Goal: Information Seeking & Learning: Check status

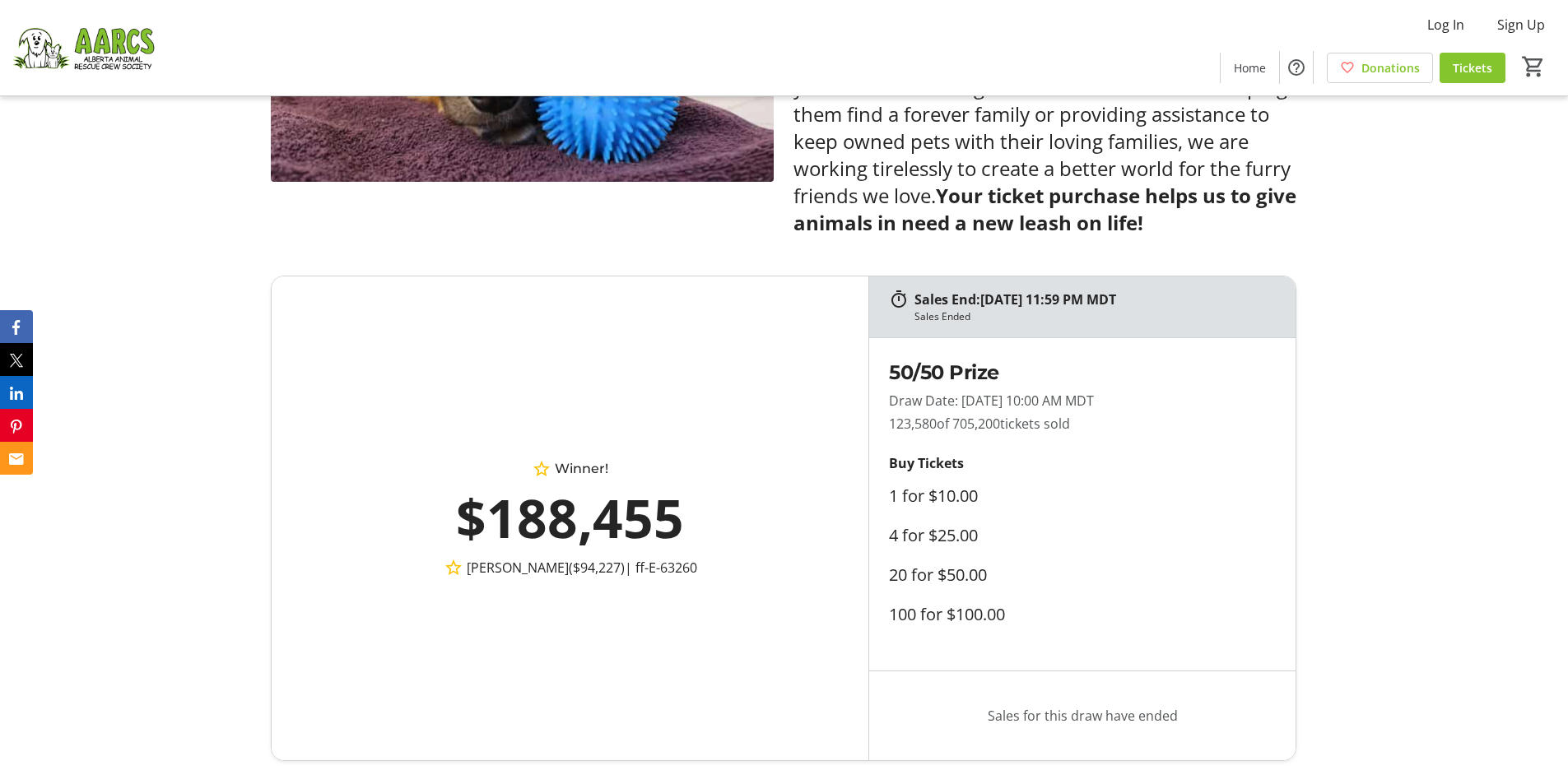
scroll to position [987, 0]
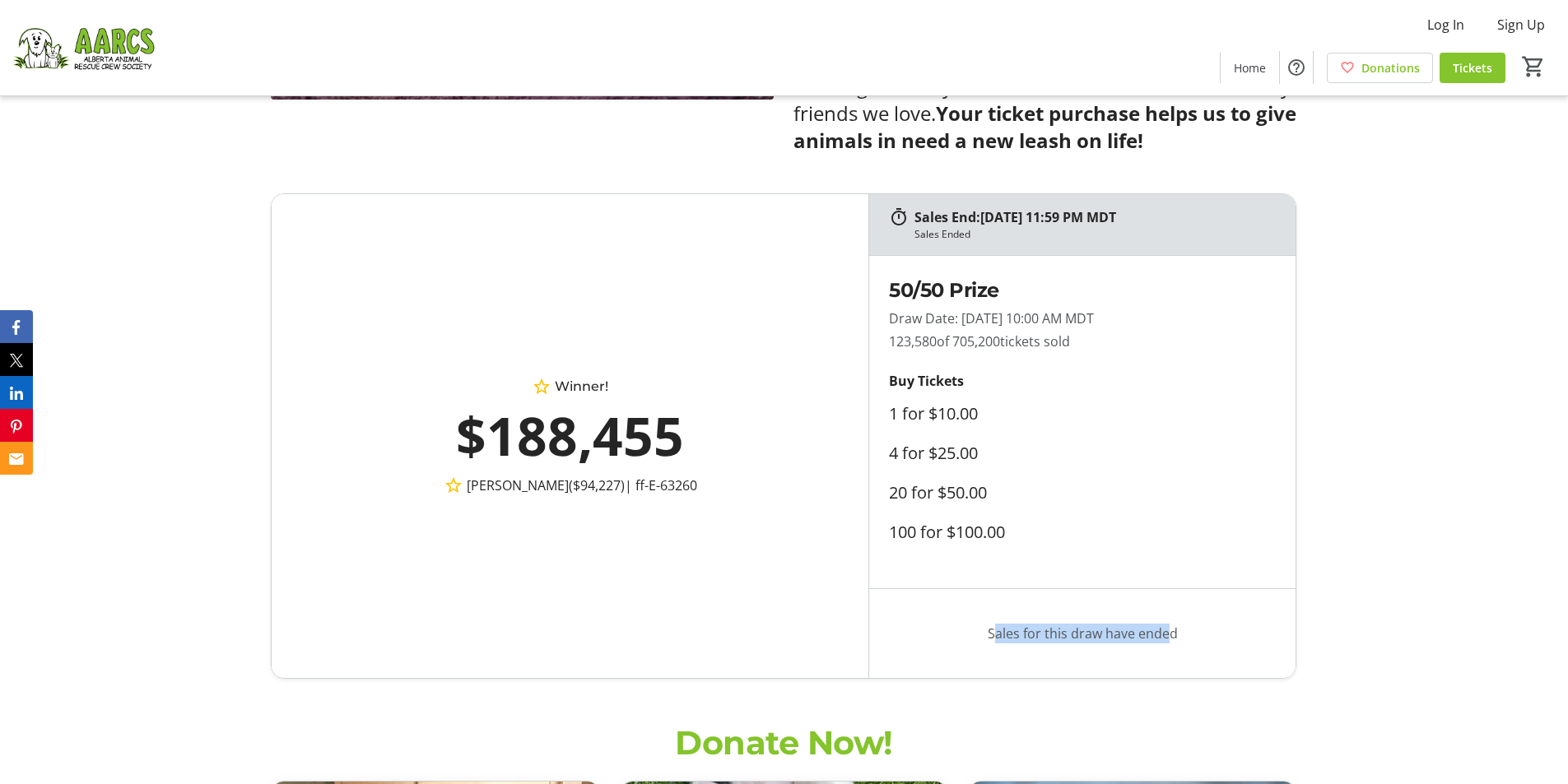
drag, startPoint x: 989, startPoint y: 631, endPoint x: 1176, endPoint y: 637, distance: 187.1
click at [1176, 637] on p "Sales for this draw have ended" at bounding box center [1082, 633] width 387 height 63
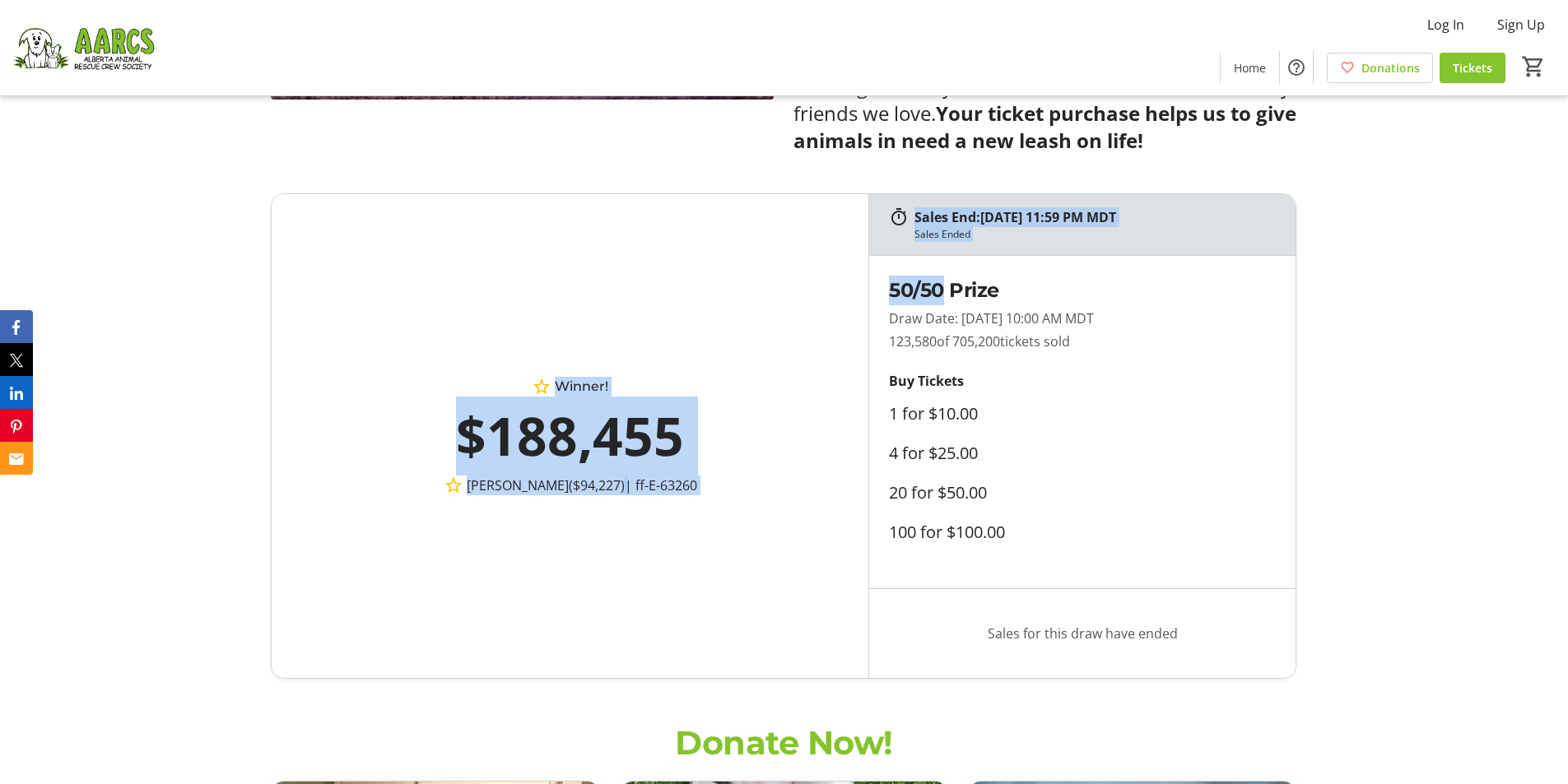
drag, startPoint x: 903, startPoint y: 230, endPoint x: 990, endPoint y: 281, distance: 100.8
click at [979, 278] on div "Sales End: [DATE] 11:59 PM MDT Sales Ended Winner! $188,455 [PERSON_NAME] ($94,…" at bounding box center [784, 436] width 1026 height 485
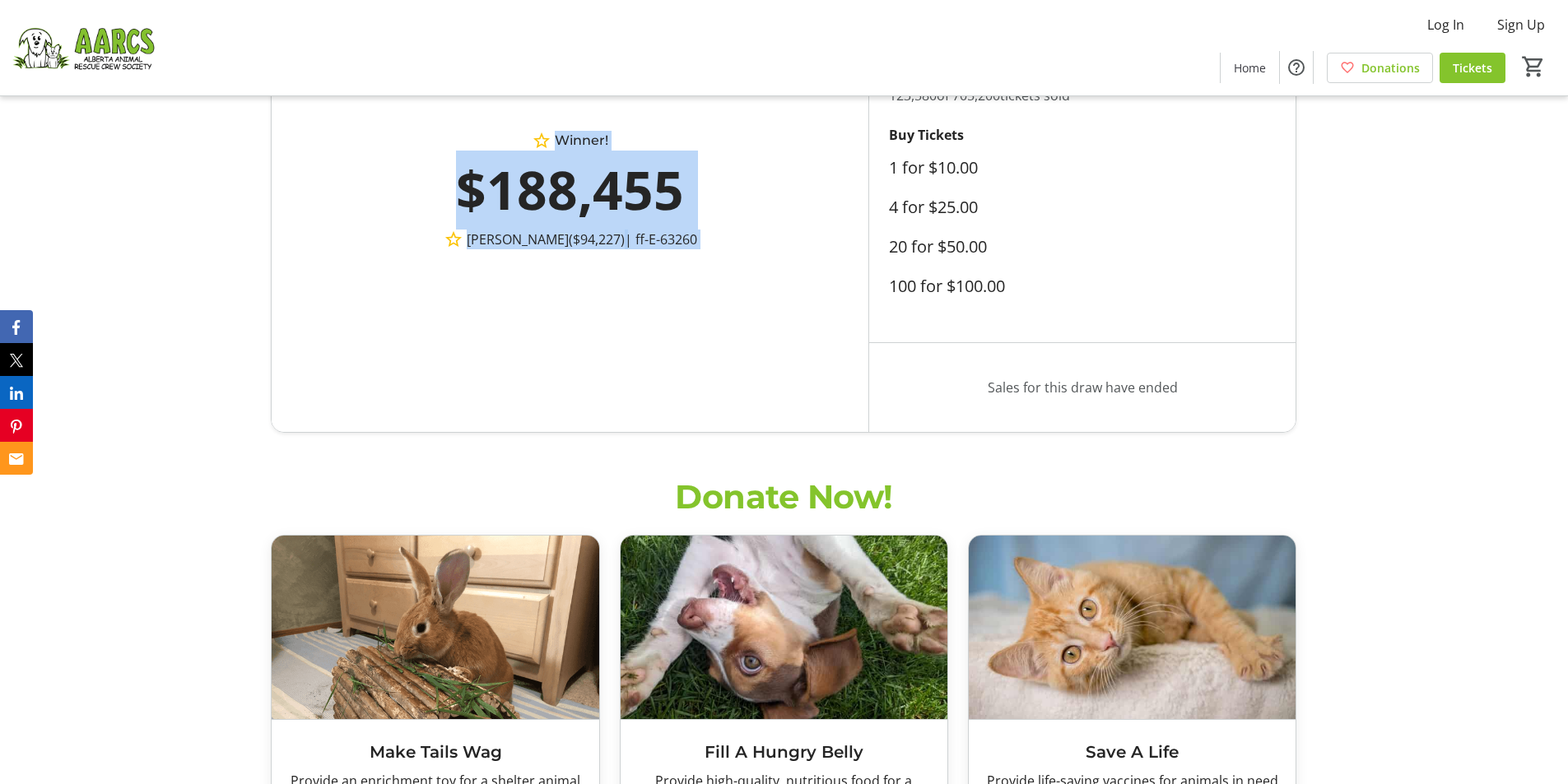
scroll to position [1234, 0]
click at [669, 305] on div "Winner! $188,455 [PERSON_NAME] ($94,227) | ff-E-63260" at bounding box center [570, 189] width 596 height 484
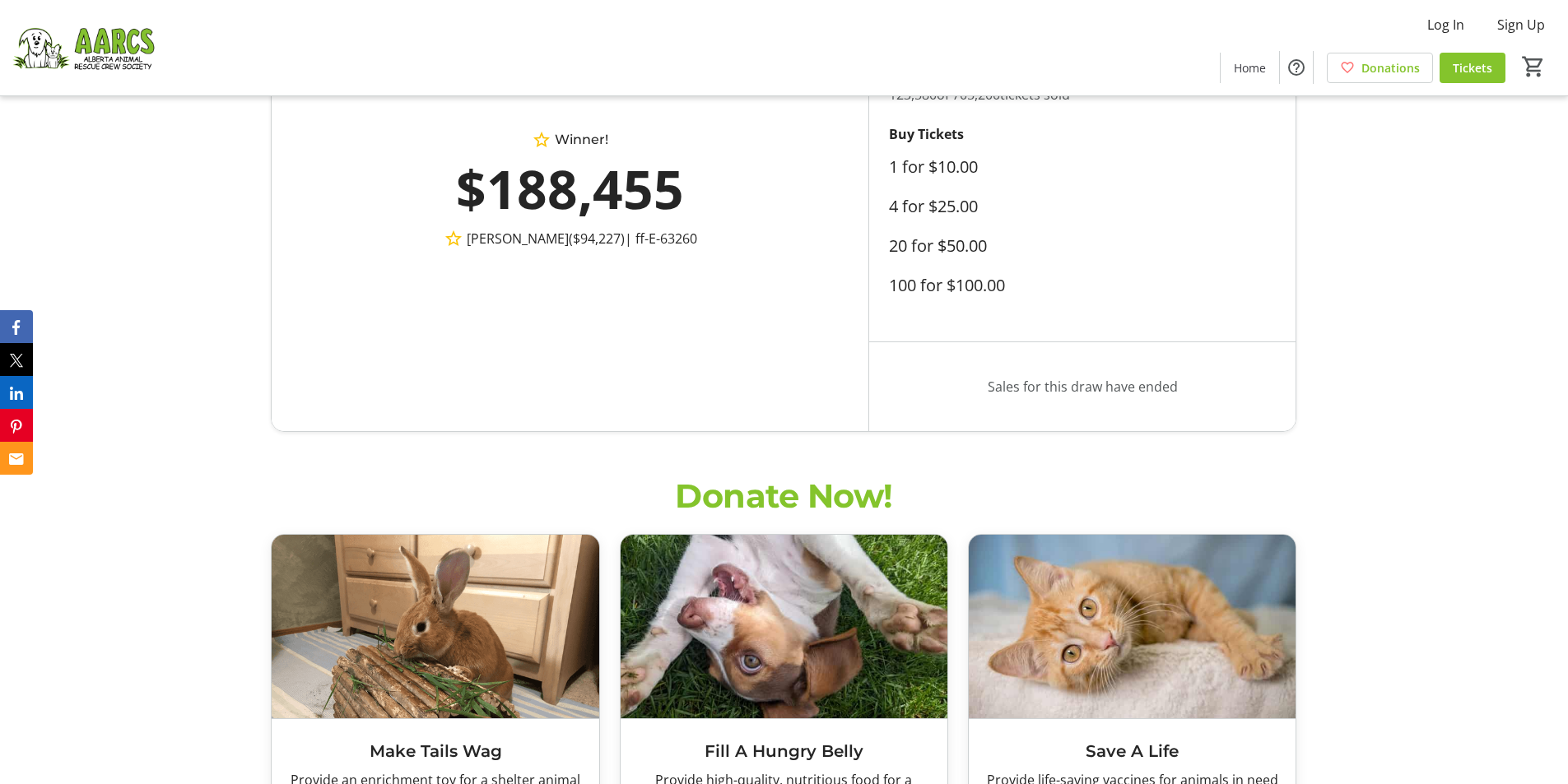
scroll to position [1152, 0]
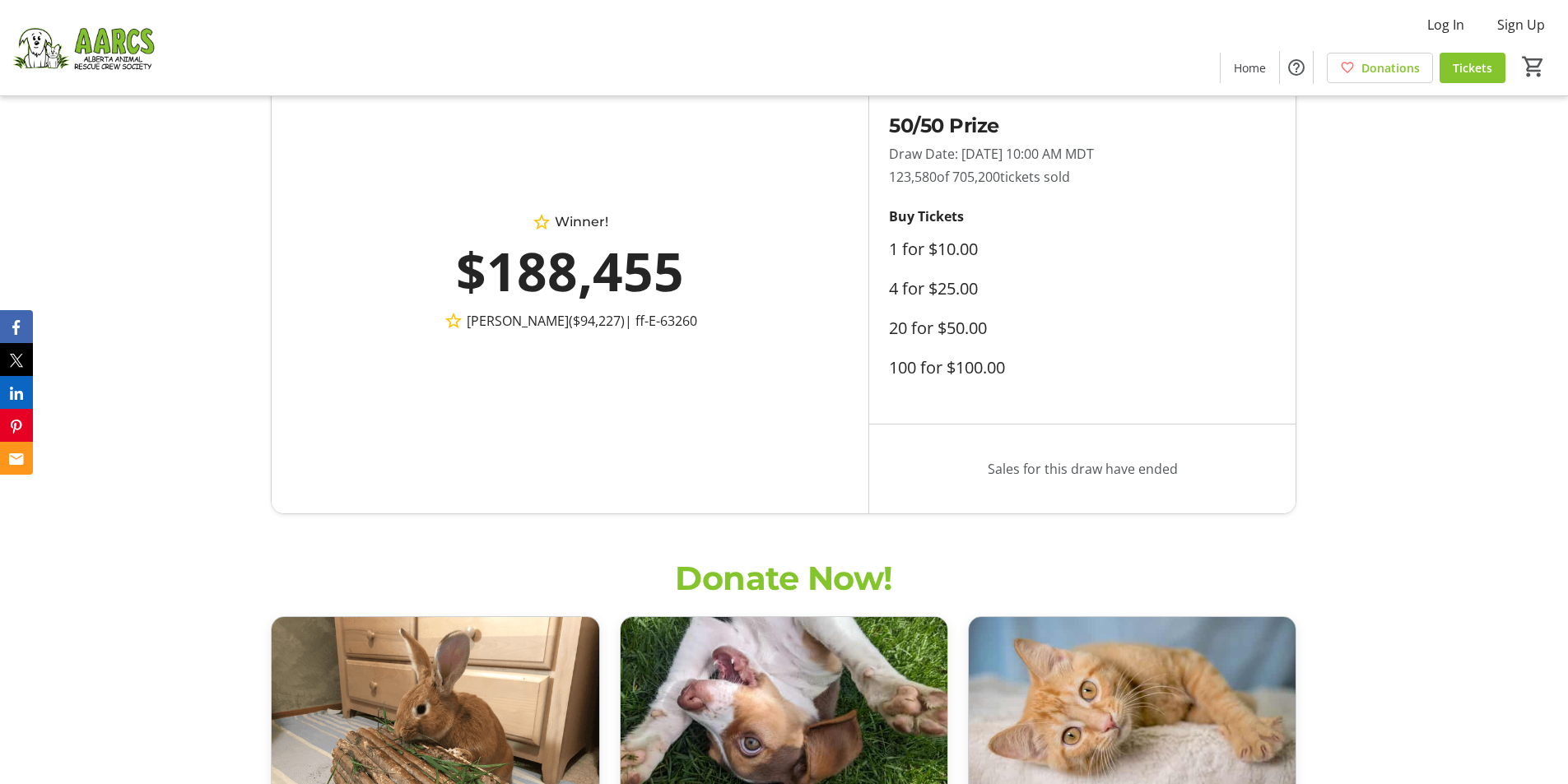
drag, startPoint x: 488, startPoint y: 322, endPoint x: 713, endPoint y: 320, distance: 225.0
click at [713, 320] on p "[PERSON_NAME] ($94,227) | ff-E-63260" at bounding box center [571, 320] width 452 height 20
drag, startPoint x: 693, startPoint y: 320, endPoint x: 460, endPoint y: 320, distance: 233.0
click at [460, 320] on p "[PERSON_NAME] ($94,227) | ff-E-63260" at bounding box center [571, 320] width 452 height 20
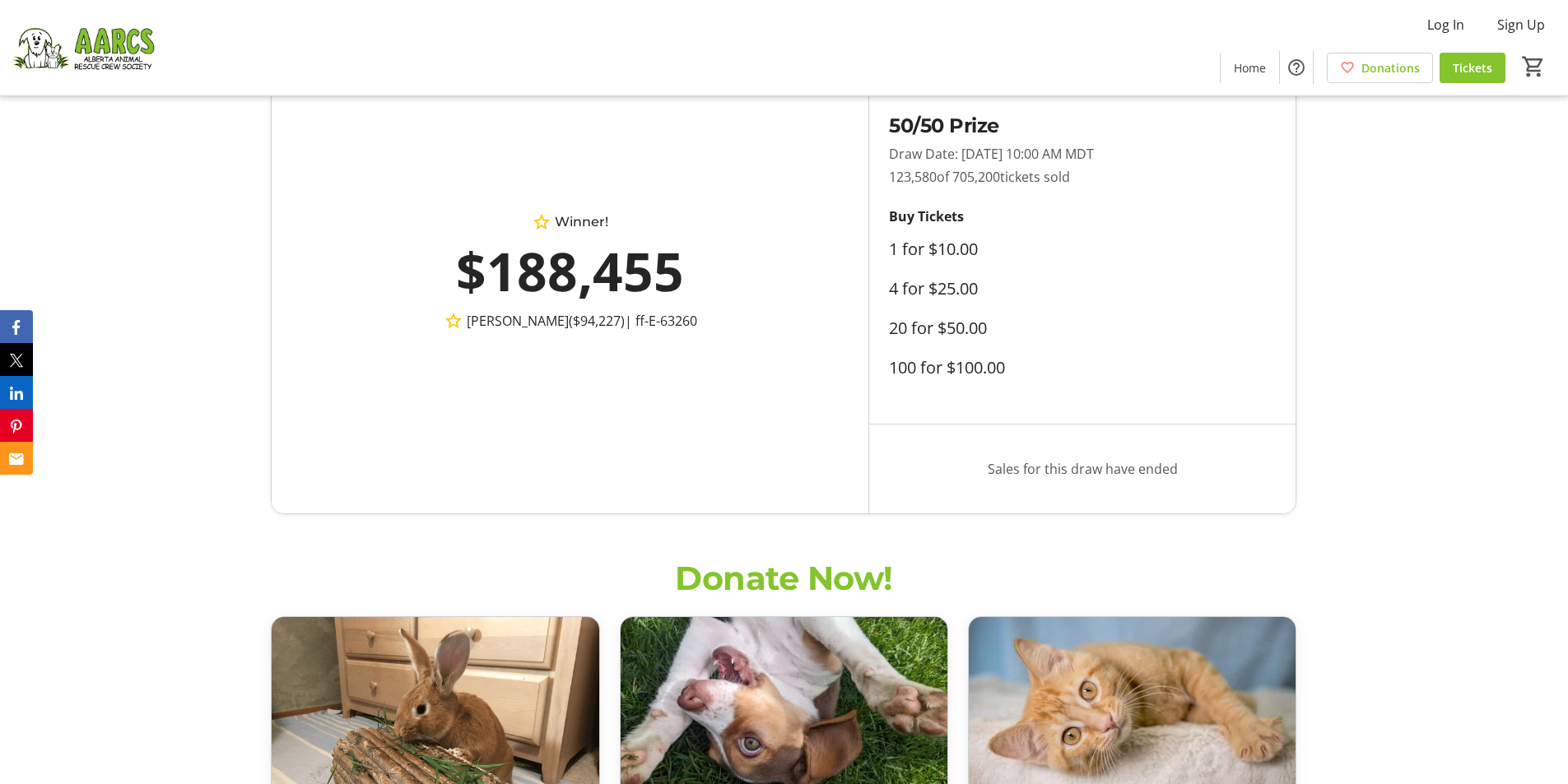
click at [464, 320] on mat-icon at bounding box center [453, 320] width 20 height 20
click at [519, 320] on span "[PERSON_NAME]" at bounding box center [517, 320] width 102 height 20
drag, startPoint x: 518, startPoint y: 321, endPoint x: 618, endPoint y: 323, distance: 100.0
click at [617, 323] on p "[PERSON_NAME] ($94,227) | ff-E-63260" at bounding box center [571, 320] width 452 height 20
click at [625, 323] on span "| ff-E-63260" at bounding box center [661, 320] width 73 height 20
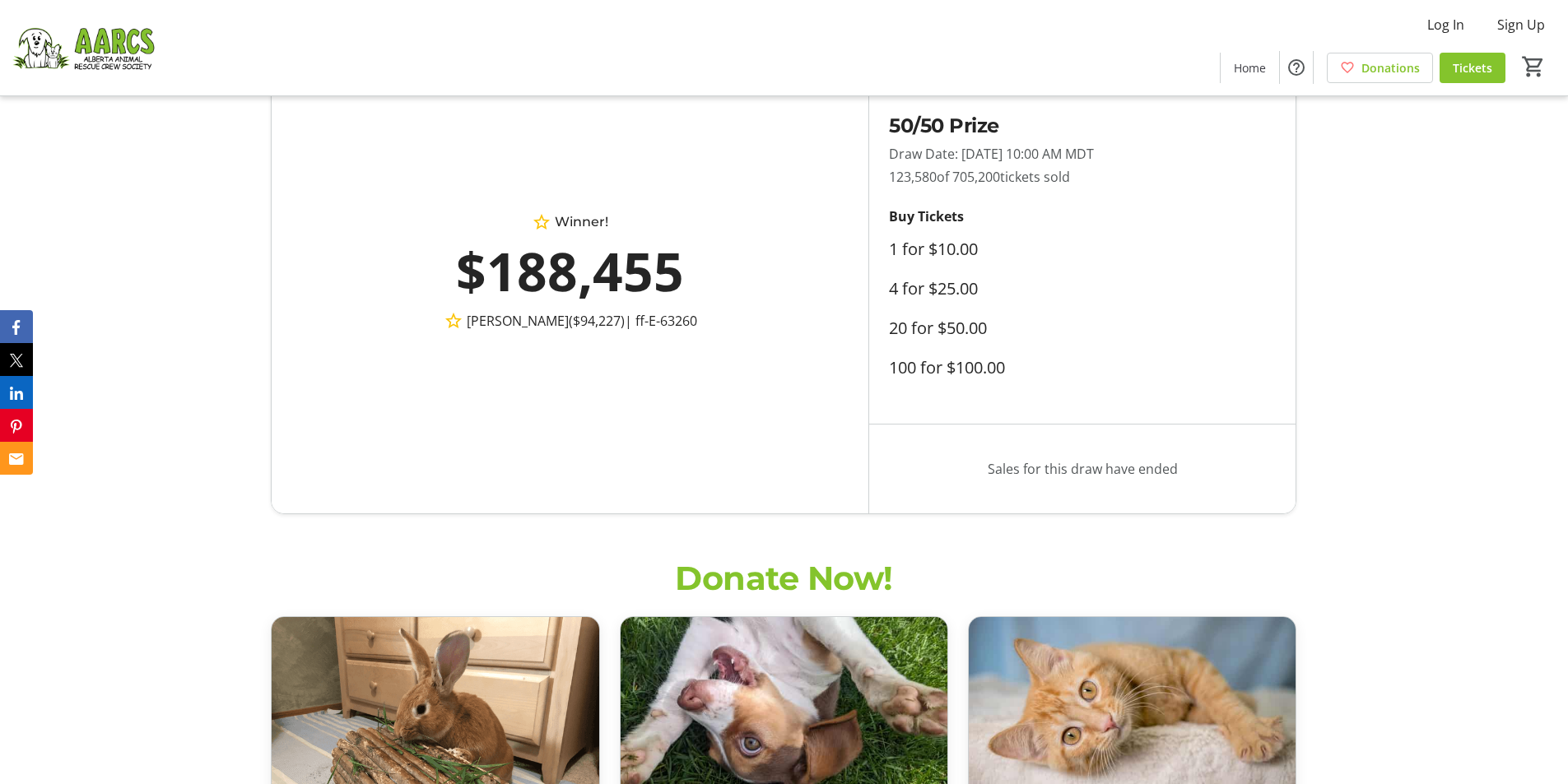
drag, startPoint x: 480, startPoint y: 320, endPoint x: 731, endPoint y: 325, distance: 251.0
click at [728, 325] on p "[PERSON_NAME] ($94,227) | ff-E-63260" at bounding box center [571, 320] width 452 height 20
click at [731, 325] on p "[PERSON_NAME] ($94,227) | ff-E-63260" at bounding box center [571, 320] width 452 height 20
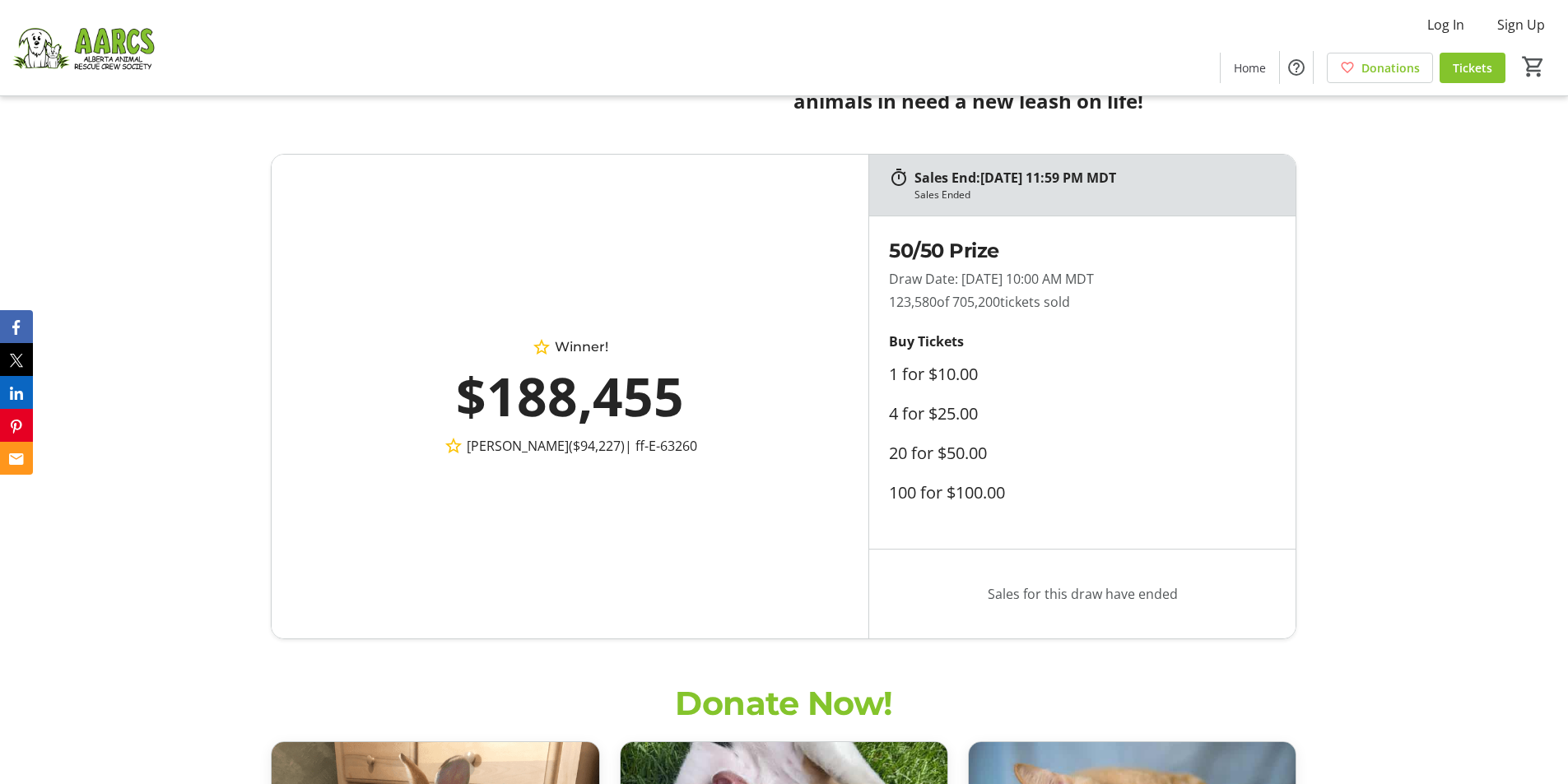
scroll to position [987, 0]
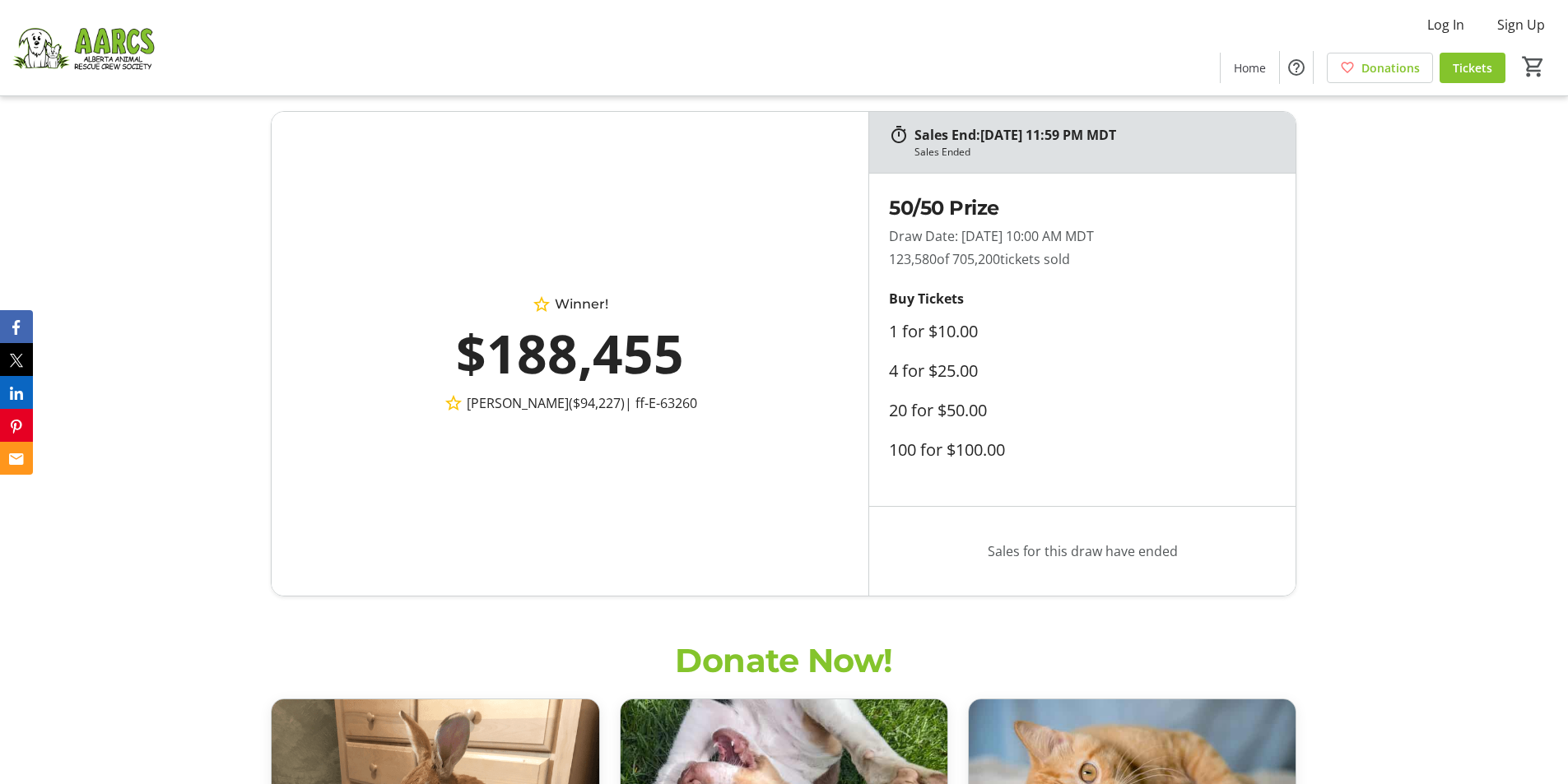
drag, startPoint x: 648, startPoint y: 404, endPoint x: 698, endPoint y: 404, distance: 50.0
click at [698, 404] on p "[PERSON_NAME] ($94,227) | ff-E-63260" at bounding box center [571, 402] width 452 height 20
drag, startPoint x: 888, startPoint y: 237, endPoint x: 1081, endPoint y: 263, distance: 194.7
click at [1081, 263] on div "50/50 Prize Draw Date: [DATE] 10:00 AM MDT 123,580 of 705,200 tickets sold Buy …" at bounding box center [1071, 340] width 404 height 332
click at [1081, 263] on p "123,580 of 705,200 tickets sold" at bounding box center [1071, 258] width 364 height 20
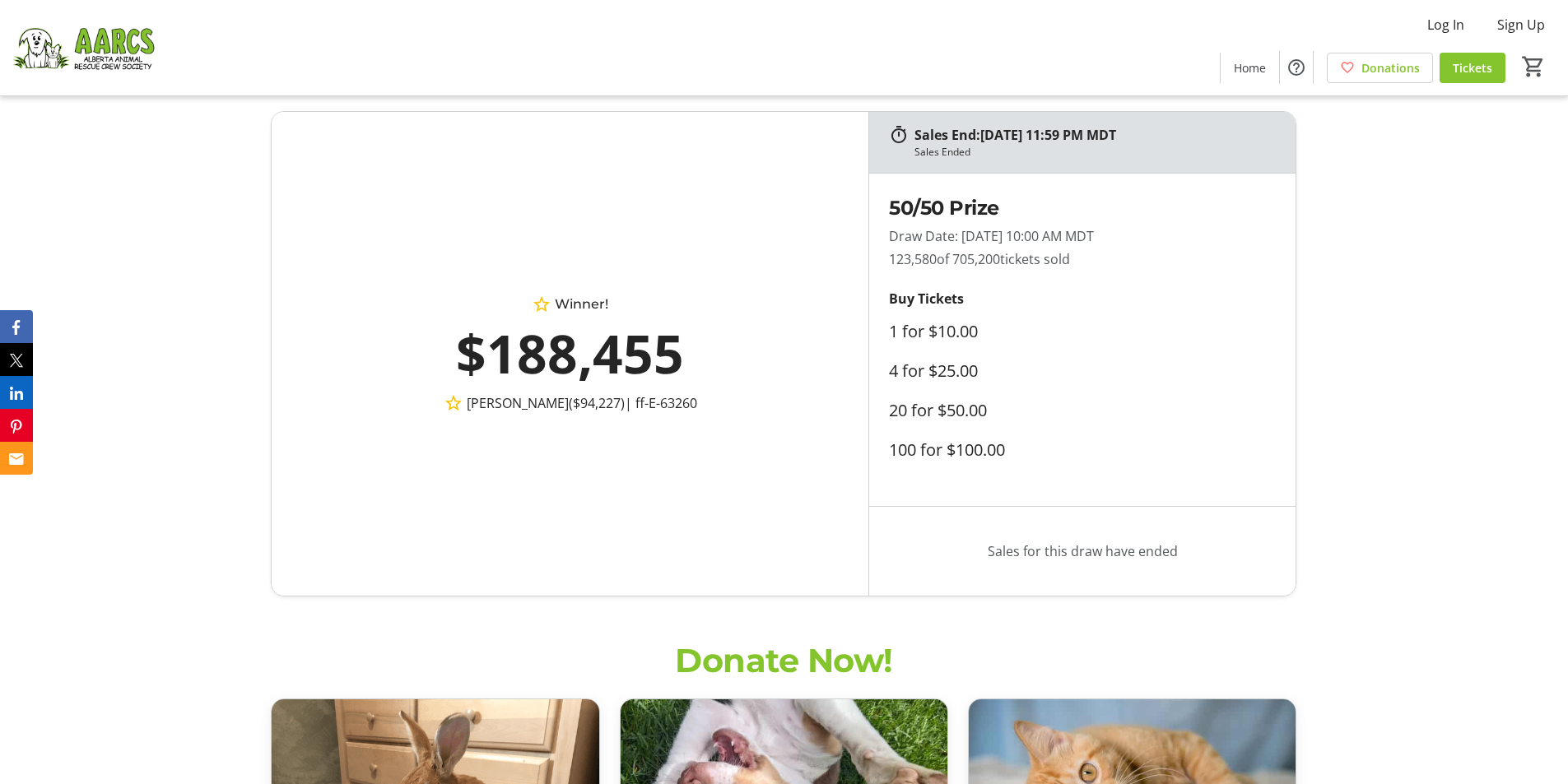
drag, startPoint x: 928, startPoint y: 234, endPoint x: 1121, endPoint y: 237, distance: 193.0
click at [1120, 237] on p "Draw Date: [DATE] 10:00 AM MDT" at bounding box center [1071, 236] width 364 height 20
click at [1121, 237] on p "Draw Date: [DATE] 10:00 AM MDT" at bounding box center [1071, 236] width 364 height 20
drag, startPoint x: 911, startPoint y: 261, endPoint x: 1064, endPoint y: 260, distance: 153.0
click at [1038, 260] on p "123,580 of 705,200 tickets sold" at bounding box center [1071, 258] width 364 height 20
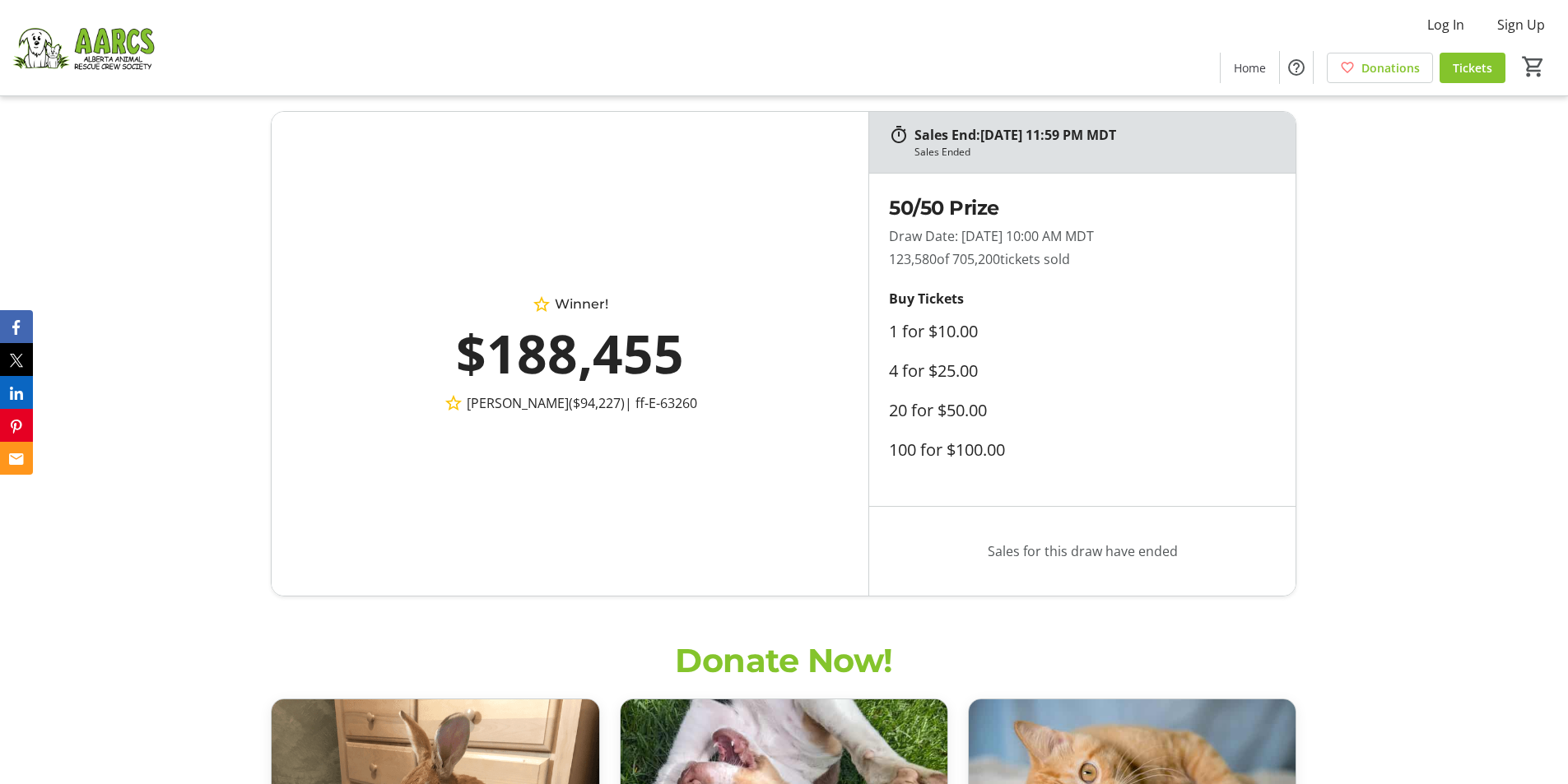
click at [1064, 260] on p "123,580 of 705,200 tickets sold" at bounding box center [1071, 258] width 364 height 20
drag, startPoint x: 482, startPoint y: 402, endPoint x: 548, endPoint y: 403, distance: 66.0
click at [548, 403] on p "[PERSON_NAME] ($94,227) | ff-E-63260" at bounding box center [571, 402] width 452 height 20
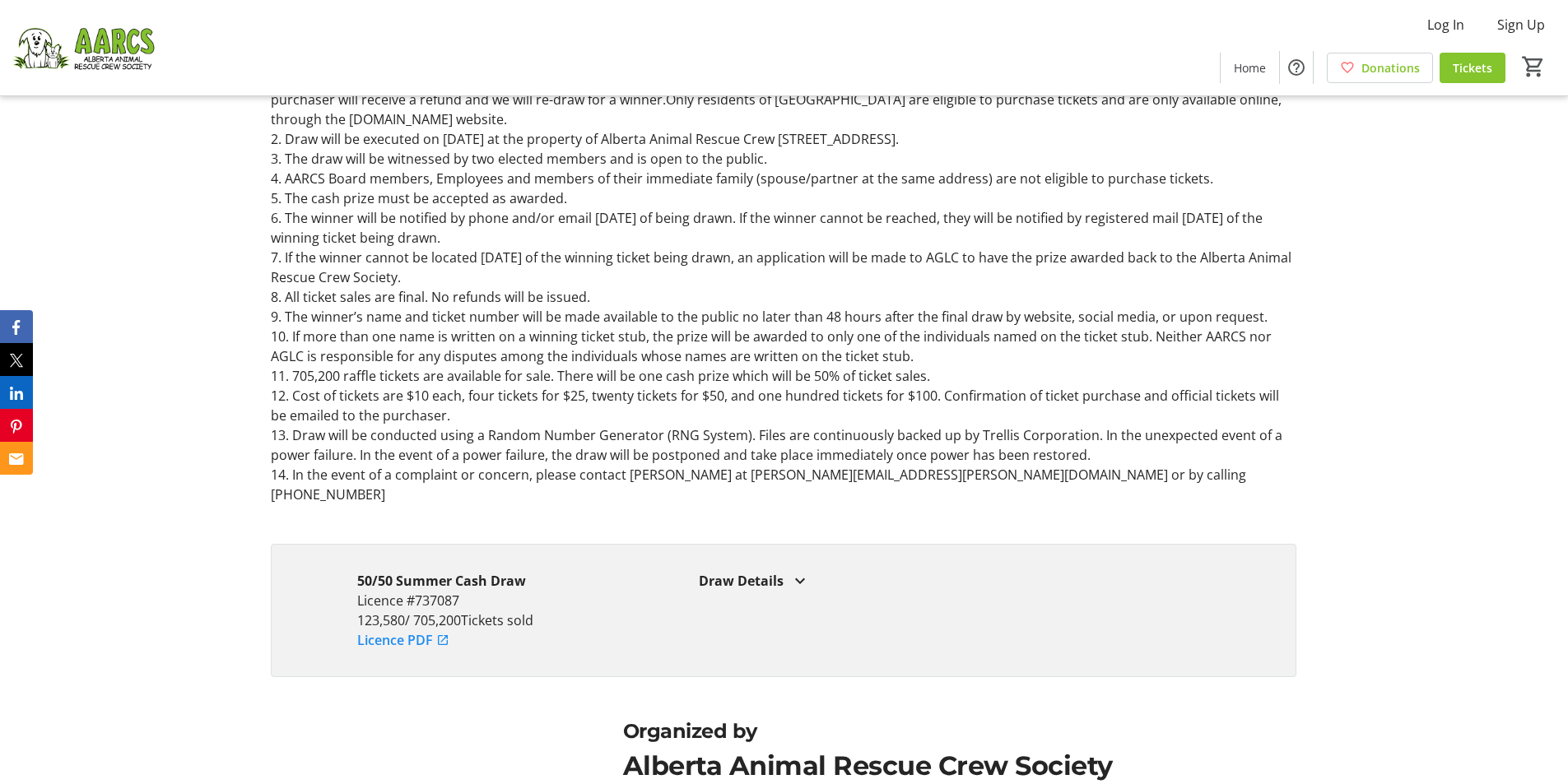
scroll to position [2303, 0]
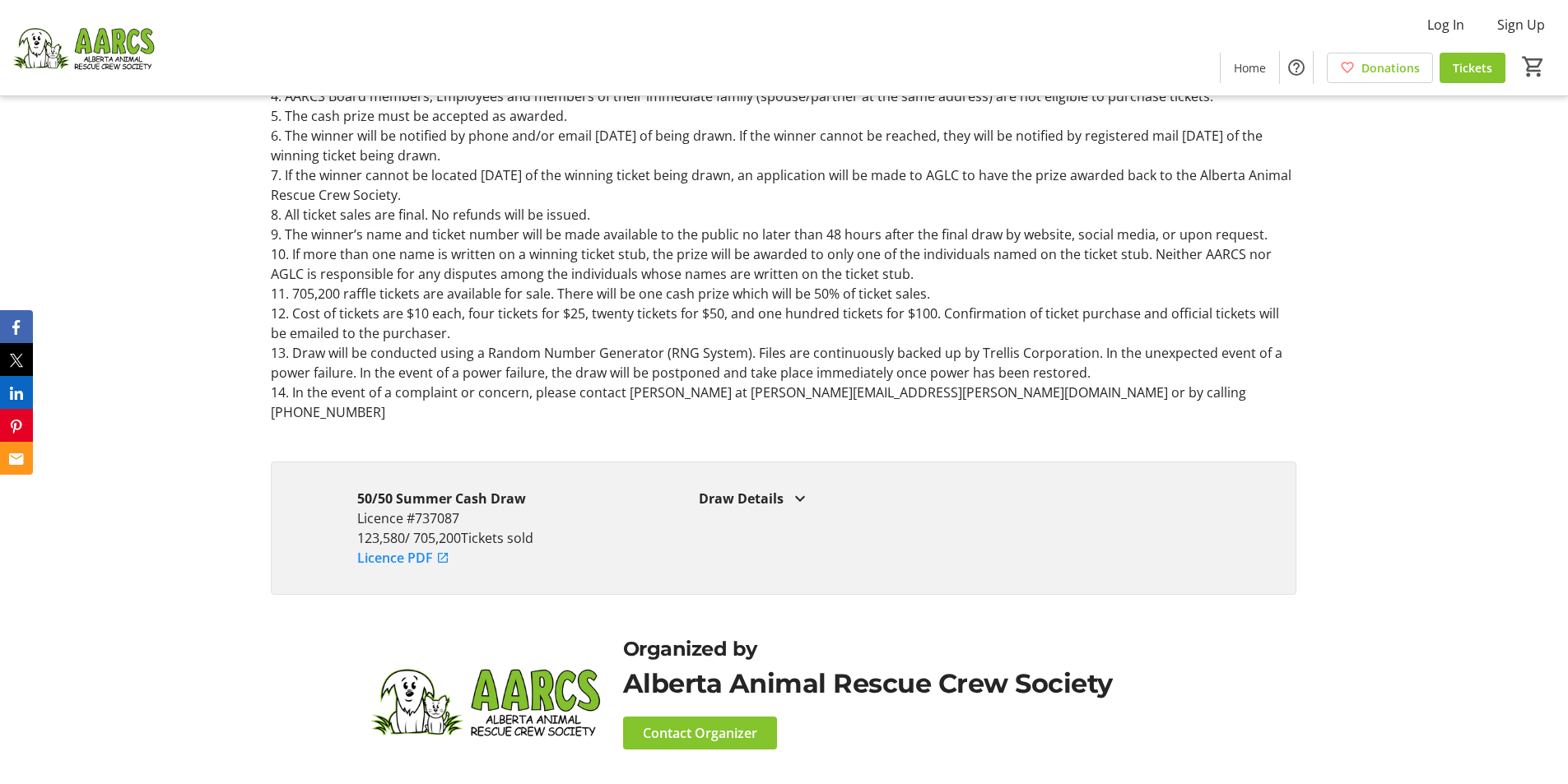
click at [731, 488] on div "Draw Details" at bounding box center [954, 498] width 512 height 20
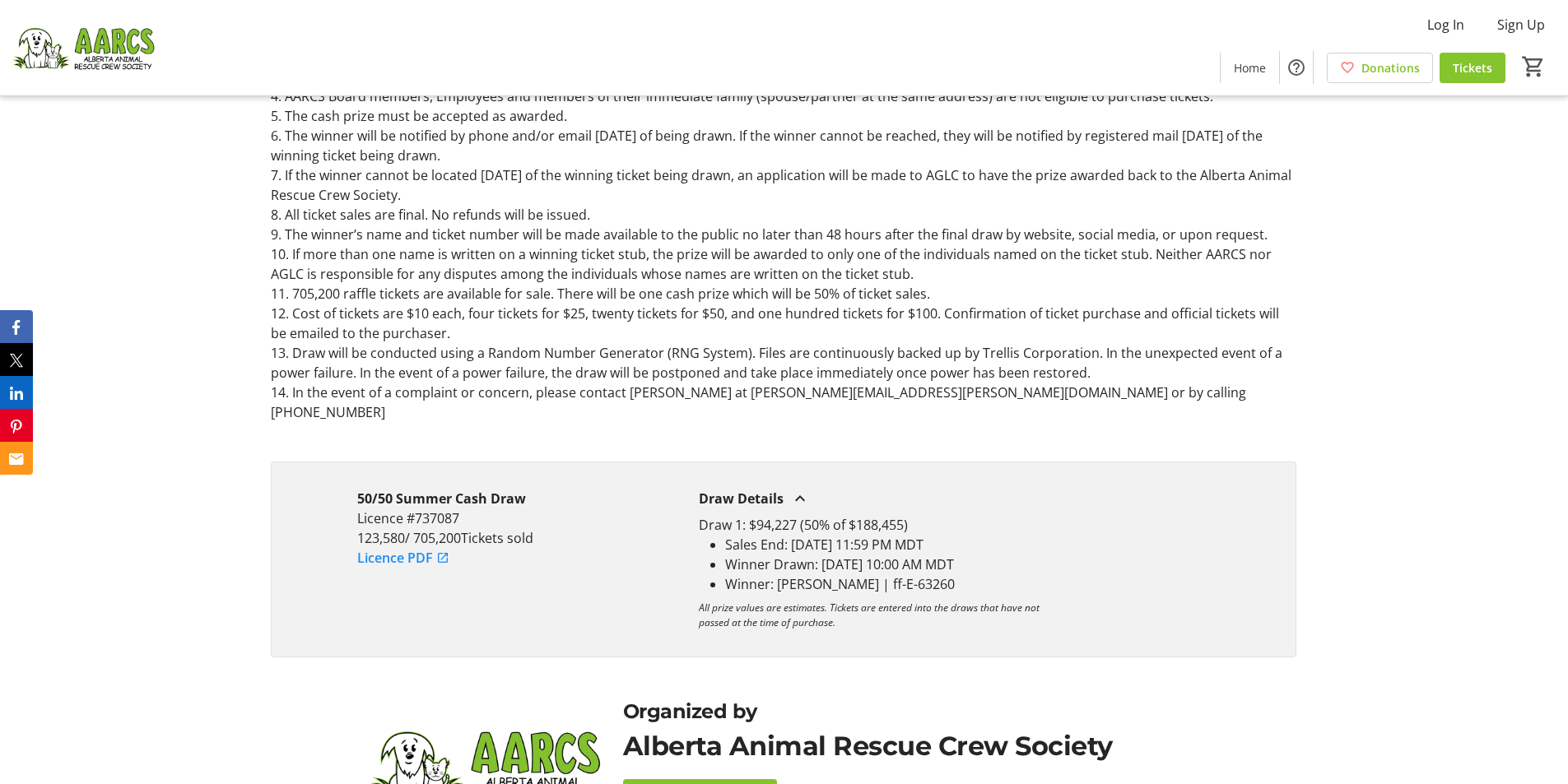
drag, startPoint x: 732, startPoint y: 524, endPoint x: 984, endPoint y: 533, distance: 252.2
click at [984, 535] on li "Sales End: [DATE] 11:59 PM MDT" at bounding box center [968, 545] width 486 height 20
drag, startPoint x: 727, startPoint y: 547, endPoint x: 1076, endPoint y: 550, distance: 349.0
click at [1076, 554] on li "Winner Drawn: [DATE] 10:00 AM MDT" at bounding box center [968, 564] width 486 height 20
click at [1077, 554] on li "Winner Drawn: [DATE] 10:00 AM MDT" at bounding box center [968, 564] width 486 height 20
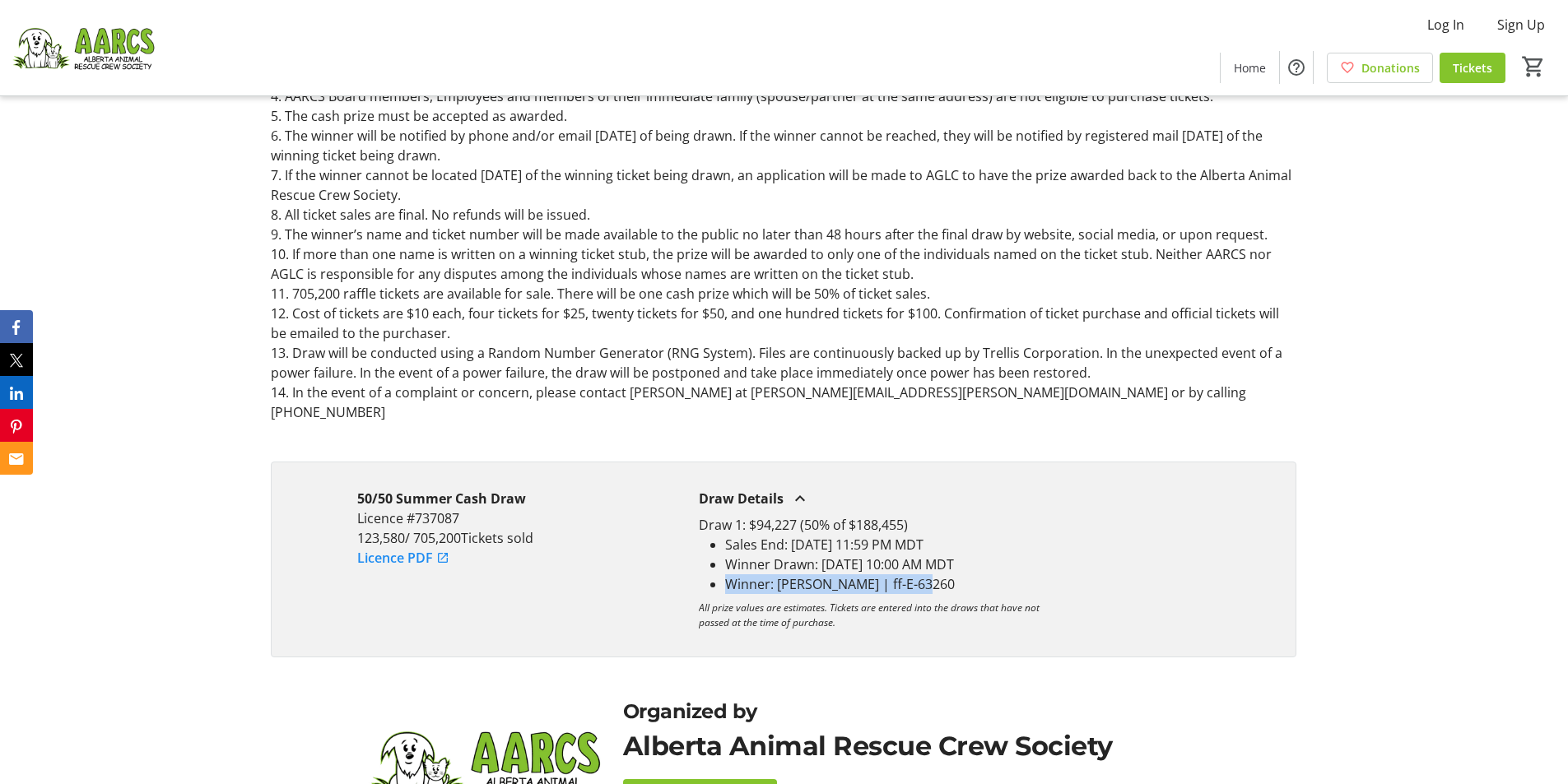
drag, startPoint x: 716, startPoint y: 567, endPoint x: 966, endPoint y: 571, distance: 250.0
click at [966, 574] on li "Winner: [PERSON_NAME] | ff-E-63260" at bounding box center [968, 584] width 486 height 20
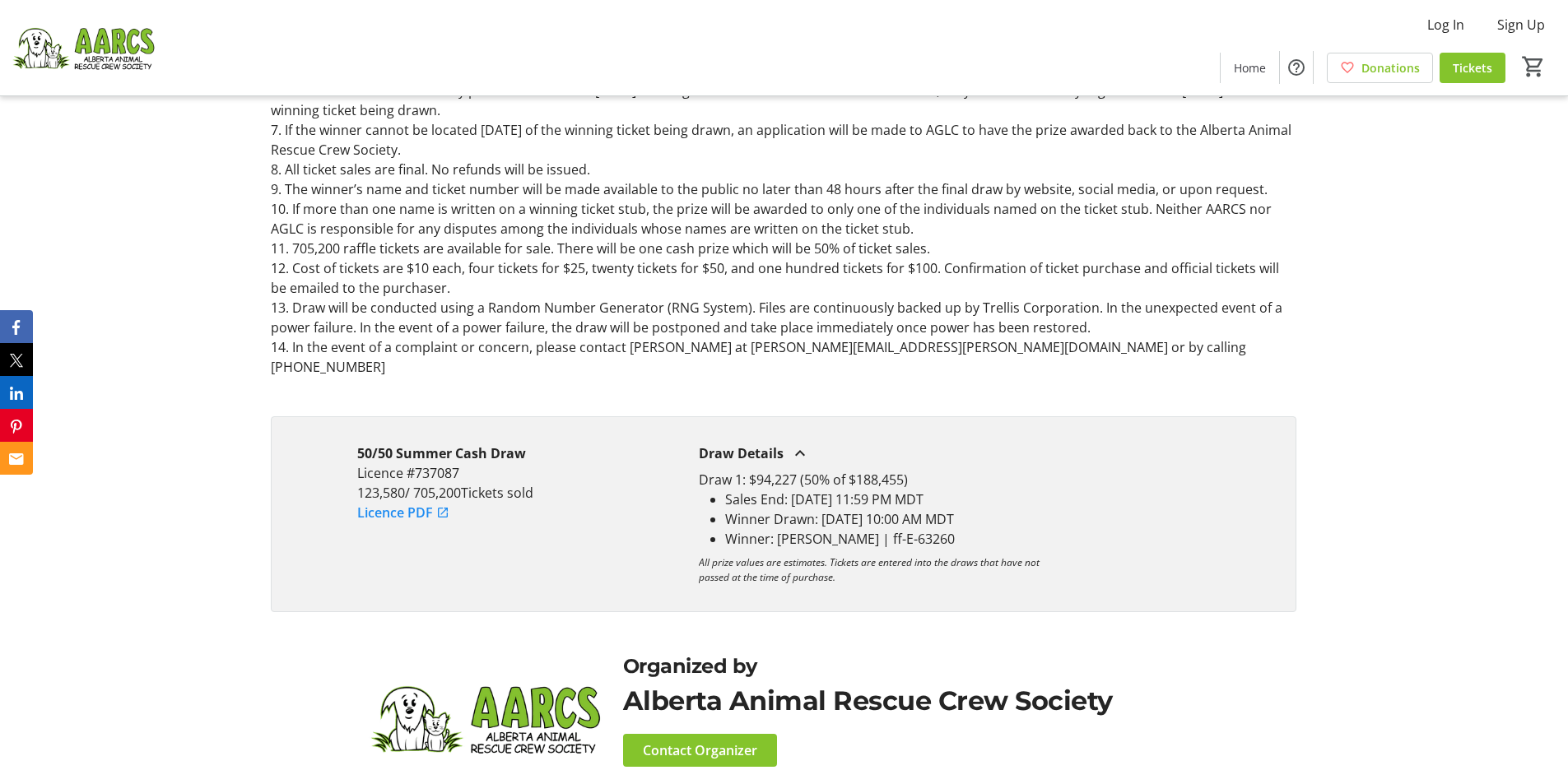
scroll to position [2385, 0]
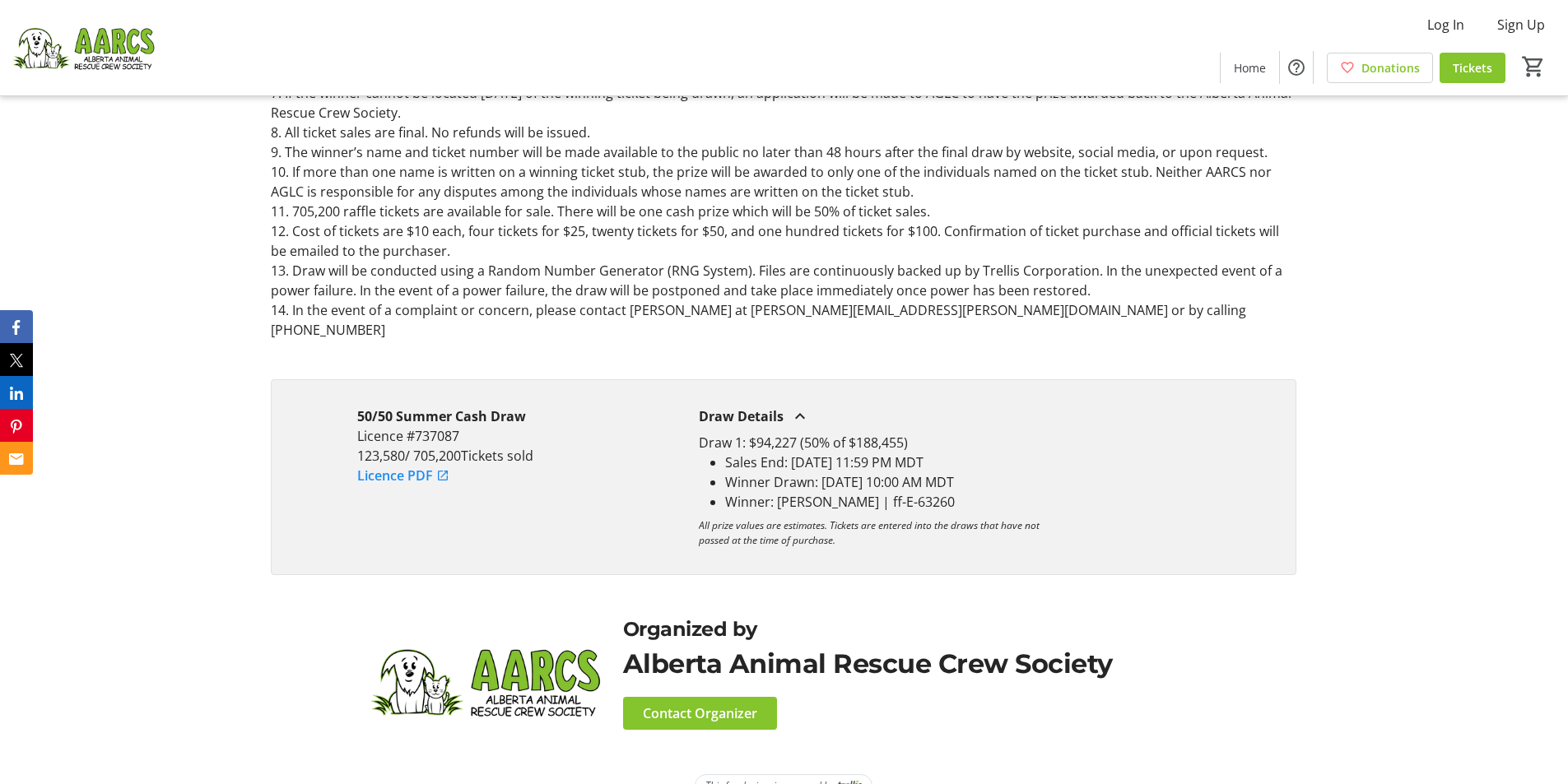
drag, startPoint x: 698, startPoint y: 513, endPoint x: 927, endPoint y: 524, distance: 229.3
click at [917, 524] on div "50/50 Summer Cash Draw Licence #737087 123,580 / 705,200 Tickets sold Licence P…" at bounding box center [784, 477] width 1026 height 196
click at [927, 524] on p "All prize values are estimates. Tickets are entered into the draws that have no…" at bounding box center [869, 532] width 342 height 30
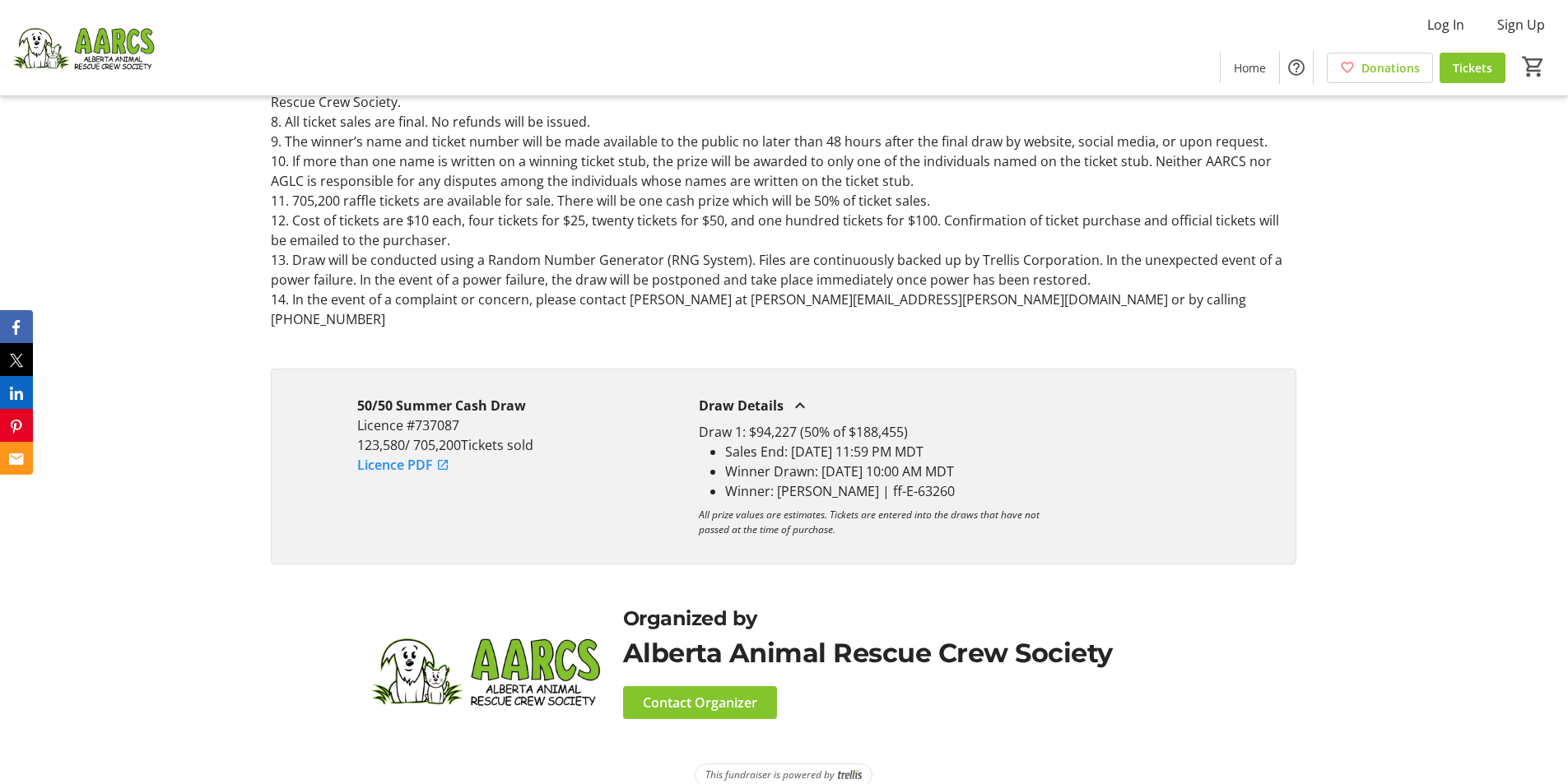
scroll to position [2399, 0]
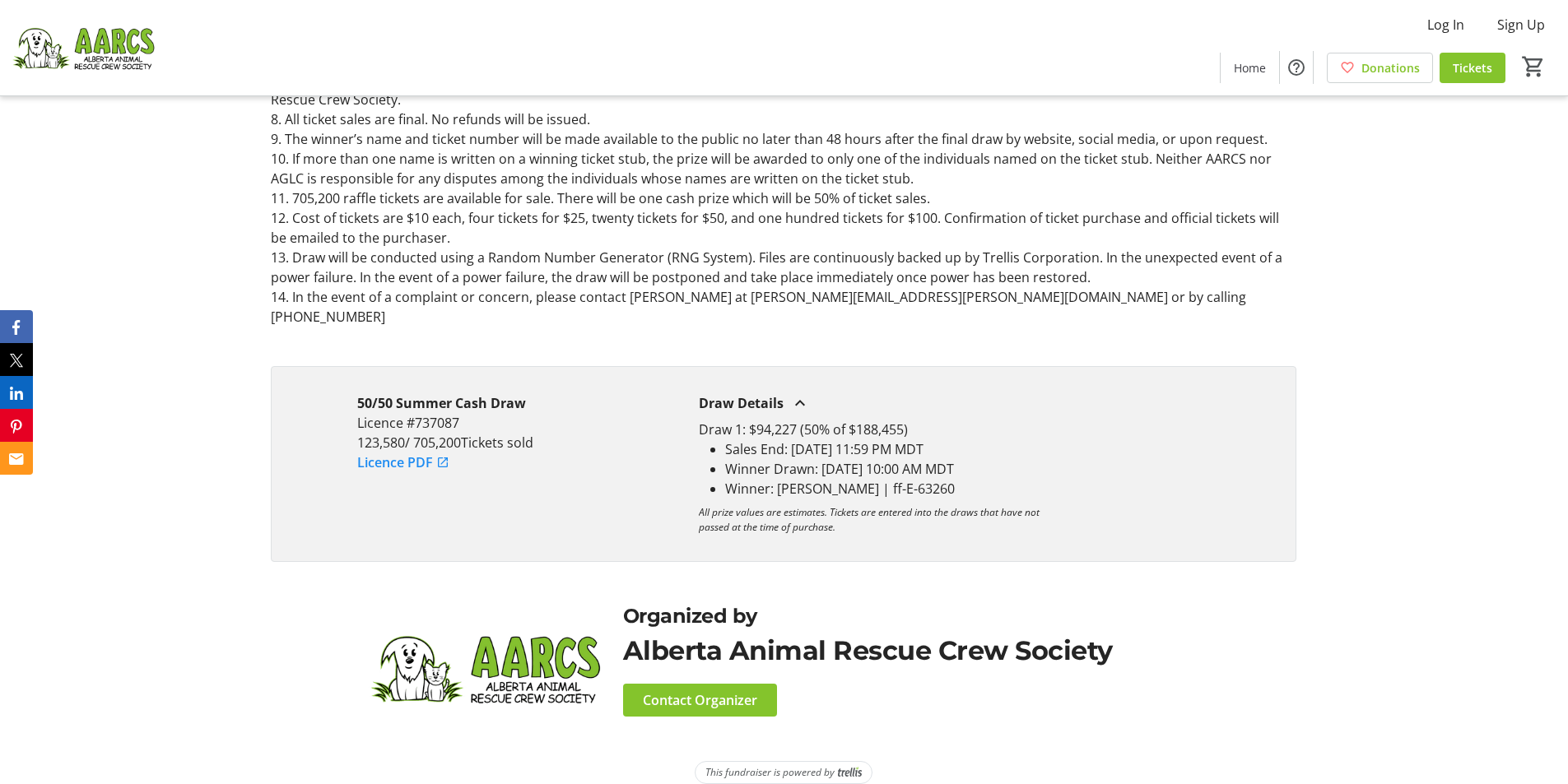
click at [416, 452] on link "Licence PDF" at bounding box center [403, 462] width 93 height 20
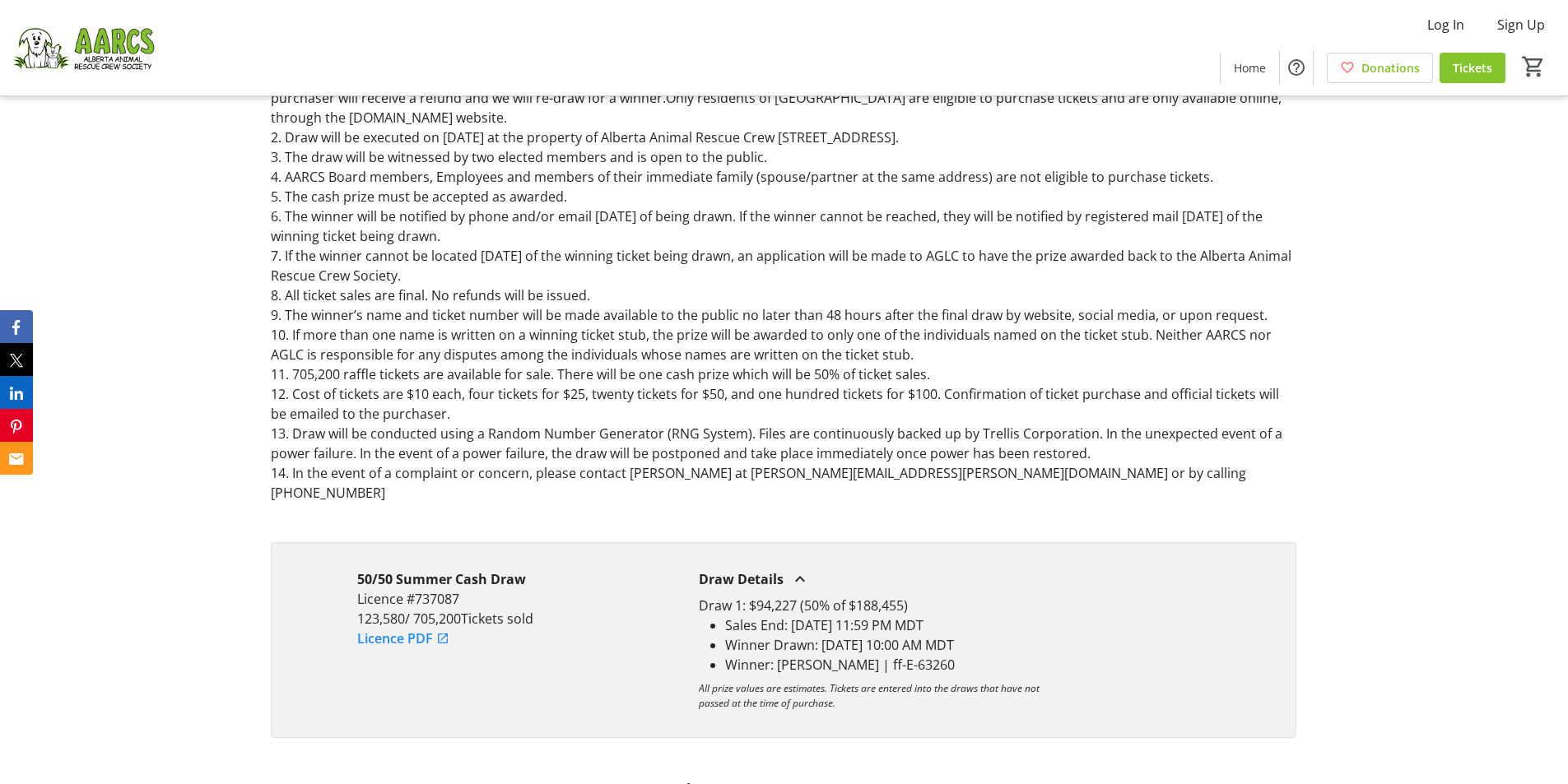
scroll to position [2152, 0]
